Goal: Use online tool/utility: Use online tool/utility

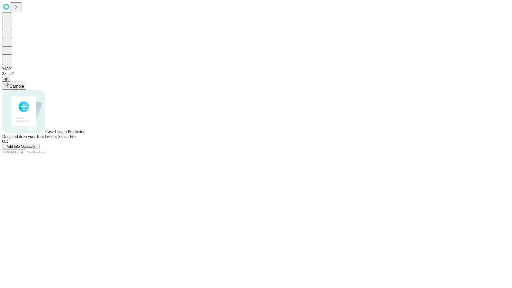
click at [76, 139] on span "Select File" at bounding box center [67, 136] width 18 height 5
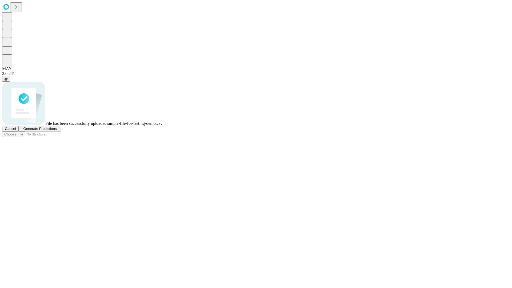
click at [56, 131] on span "Generate Predictions" at bounding box center [39, 129] width 33 height 4
